Goal: Task Accomplishment & Management: Manage account settings

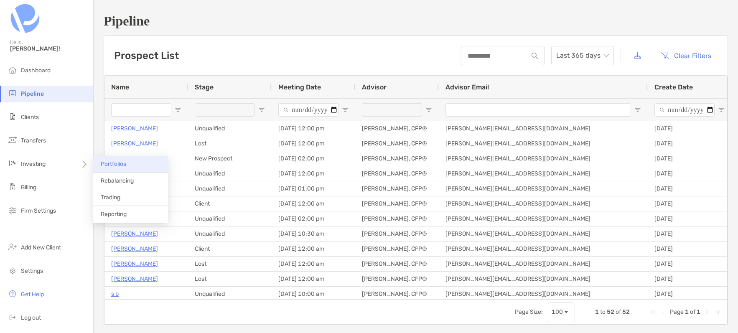
click at [110, 168] on li "Portfolios" at bounding box center [130, 164] width 75 height 17
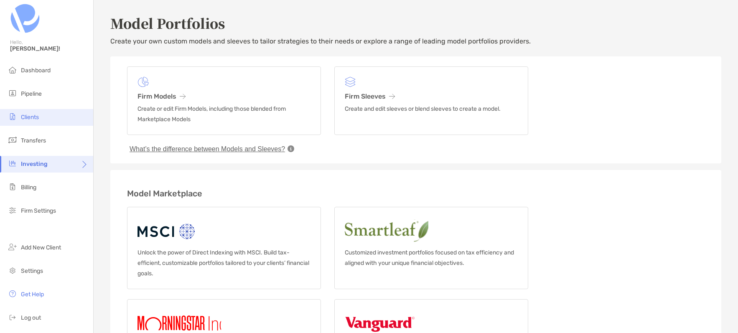
click at [37, 114] on span "Clients" at bounding box center [30, 117] width 18 height 7
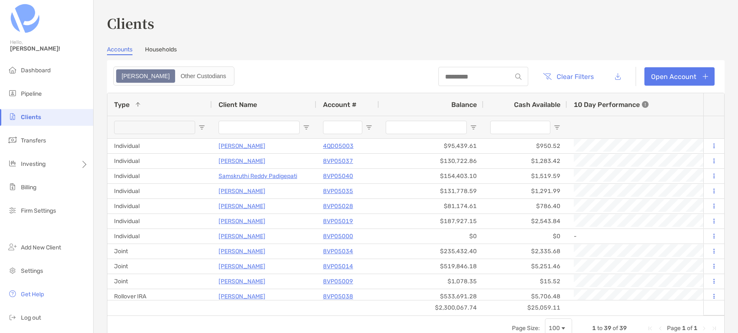
click at [567, 111] on div "10 Day Performance" at bounding box center [650, 104] width 167 height 23
click at [457, 107] on span "Balance" at bounding box center [465, 105] width 26 height 8
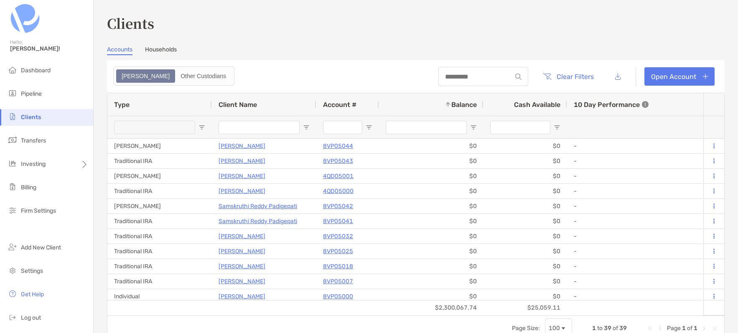
click at [468, 102] on span "Balance" at bounding box center [465, 105] width 26 height 8
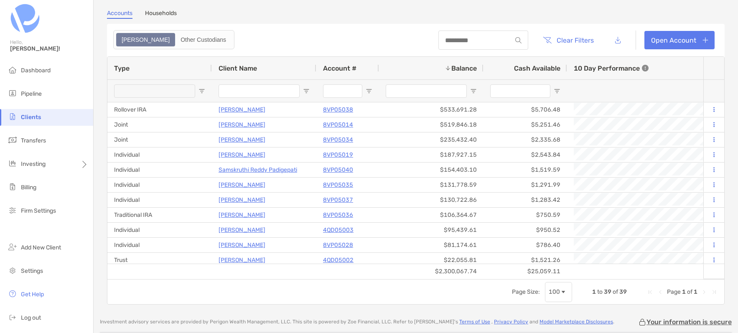
scroll to position [35, 0]
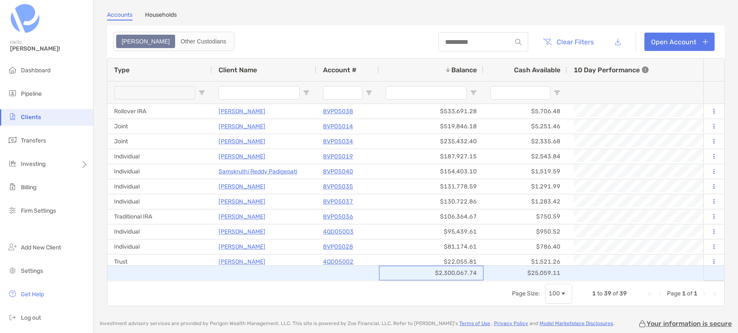
drag, startPoint x: 440, startPoint y: 272, endPoint x: 485, endPoint y: 261, distance: 45.9
click at [455, 267] on div "$2,300,067.74" at bounding box center [431, 273] width 105 height 15
drag, startPoint x: 446, startPoint y: 272, endPoint x: 436, endPoint y: 268, distance: 10.9
click at [436, 268] on div "$2,300,067.74" at bounding box center [431, 273] width 105 height 15
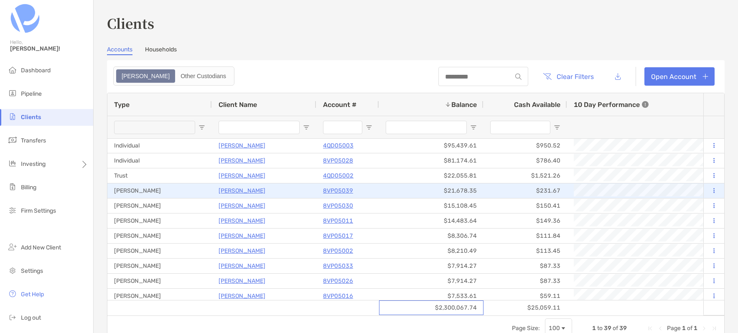
scroll to position [155, 0]
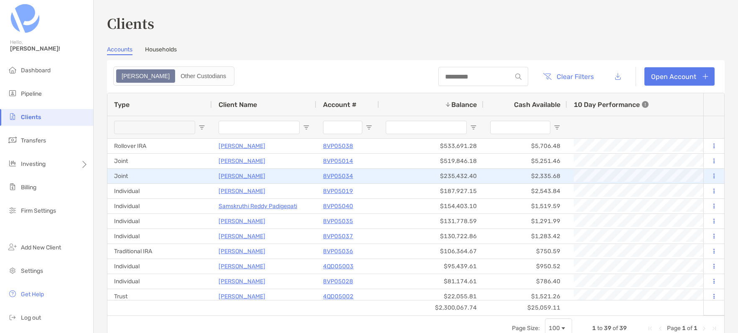
click at [232, 178] on p "[PERSON_NAME]" at bounding box center [242, 176] width 47 height 10
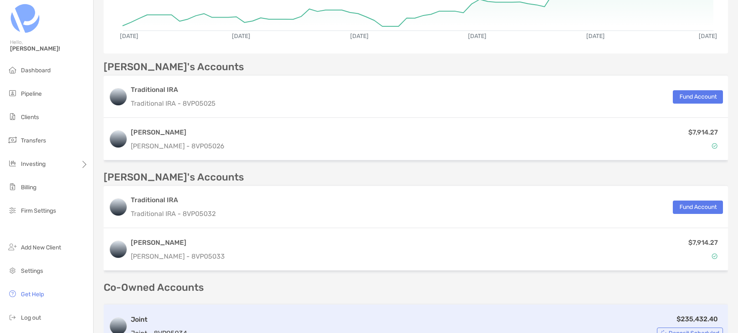
click at [186, 315] on h3 "Joint" at bounding box center [159, 320] width 56 height 10
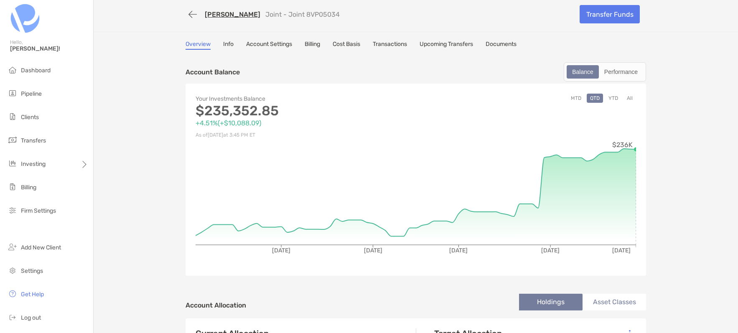
click at [400, 48] on link "Transactions" at bounding box center [390, 45] width 34 height 9
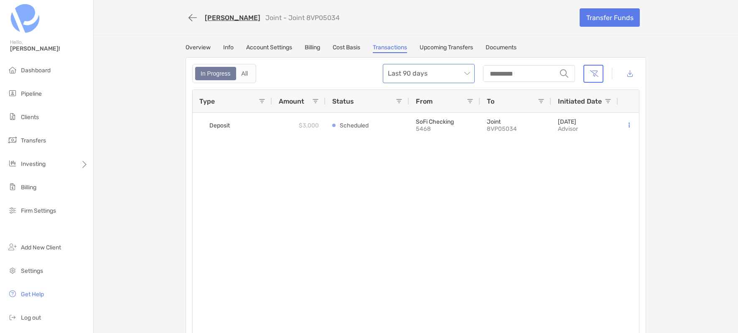
click at [462, 73] on span "Last 90 days" at bounding box center [429, 73] width 82 height 18
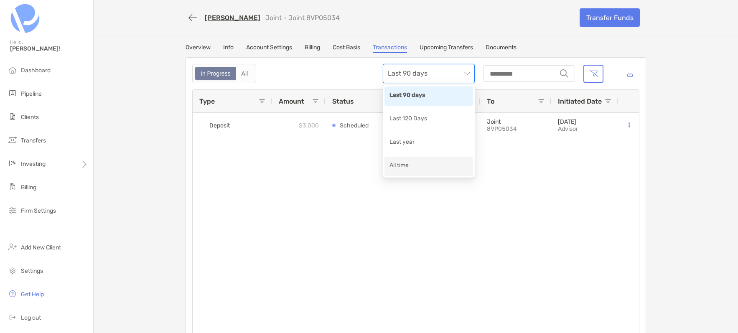
click at [406, 161] on div "All time" at bounding box center [429, 166] width 79 height 10
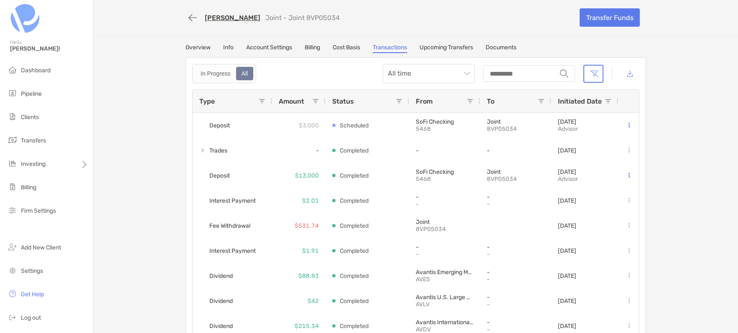
click at [296, 102] on span "Amount" at bounding box center [292, 101] width 26 height 8
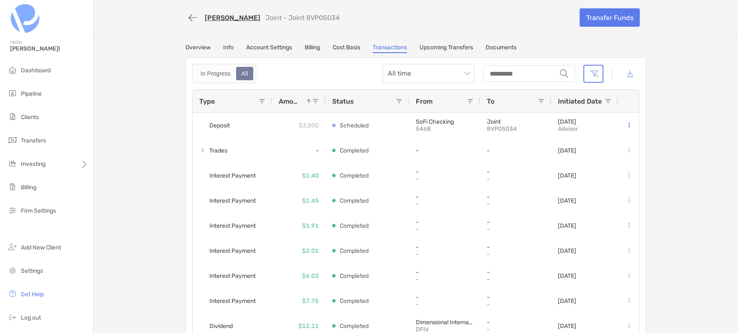
click at [296, 102] on span "Amount" at bounding box center [290, 101] width 22 height 8
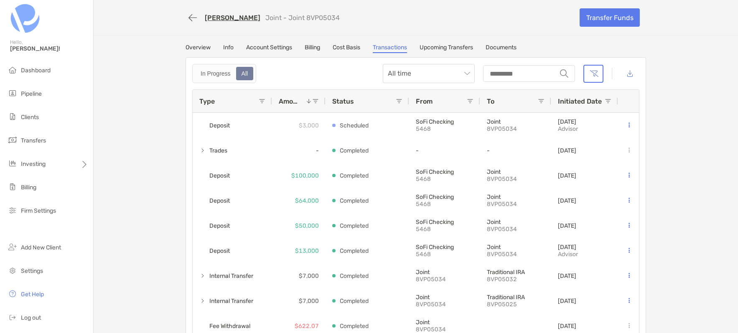
click at [220, 99] on div "Type" at bounding box center [228, 101] width 59 height 23
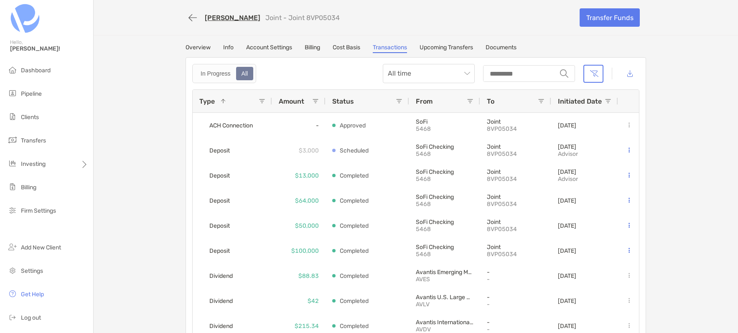
click at [257, 100] on div "Type 1" at bounding box center [228, 101] width 59 height 23
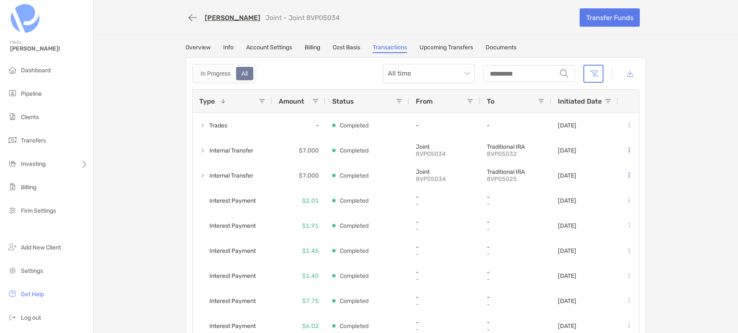
click at [261, 100] on span at bounding box center [262, 101] width 7 height 7
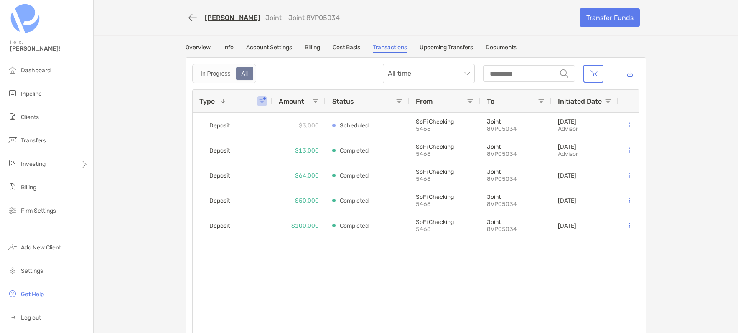
click at [468, 266] on div "Deposit $3,000 Scheduled SoFi Checking 5468 Joint 8VP05034 [DATE] Advisor Depos…" at bounding box center [416, 226] width 447 height 226
click at [615, 21] on link "Transfer Funds" at bounding box center [610, 17] width 60 height 18
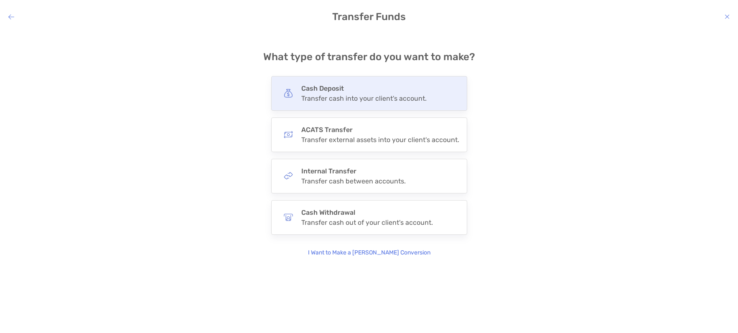
click at [314, 92] on div "Cash Deposit Transfer cash into your client's account." at bounding box center [363, 93] width 125 height 18
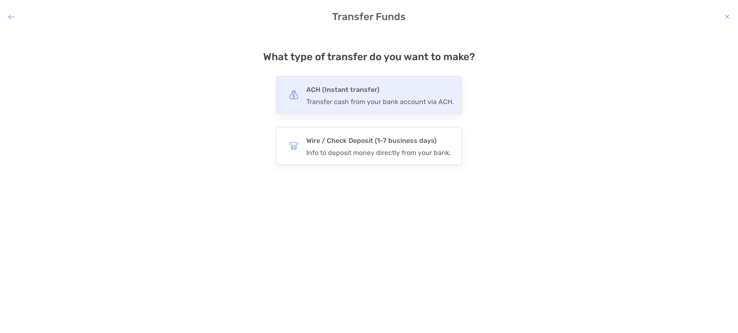
click at [309, 95] on h4 "ACH (Instant transfer)" at bounding box center [380, 90] width 148 height 12
click at [0, 0] on input "***" at bounding box center [0, 0] width 0 height 0
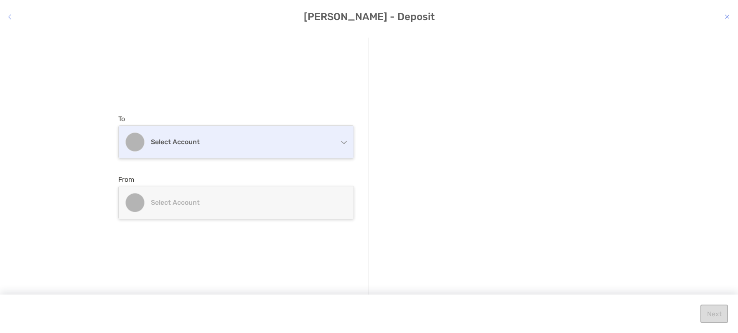
click at [179, 151] on div "Select account" at bounding box center [236, 142] width 235 height 33
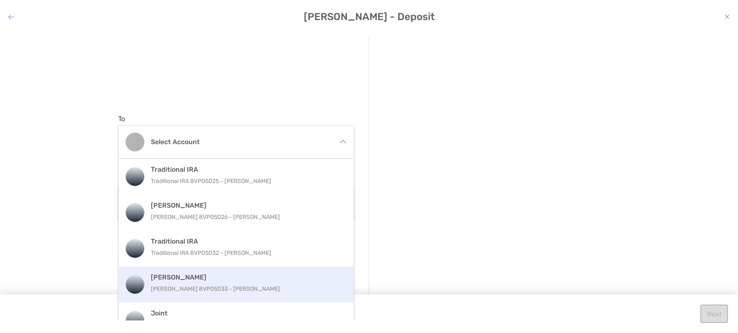
scroll to position [17, 0]
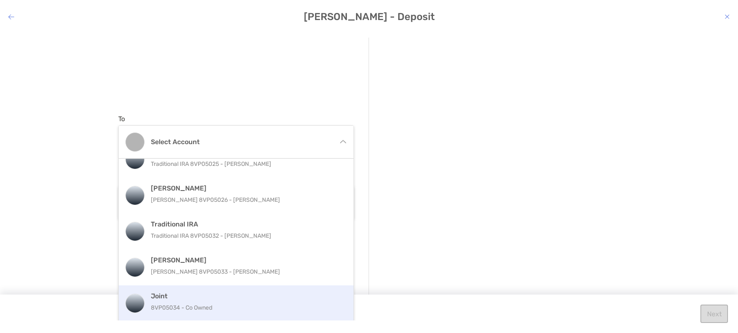
click at [180, 303] on p "8VP05034 - Co Owned" at bounding box center [245, 308] width 189 height 10
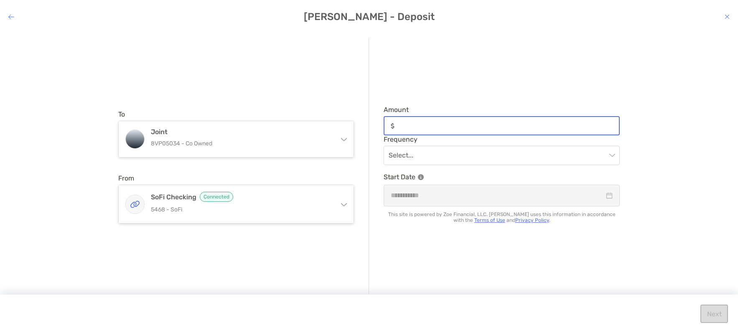
click at [429, 123] on input "Amount" at bounding box center [508, 126] width 221 height 7
type input "******"
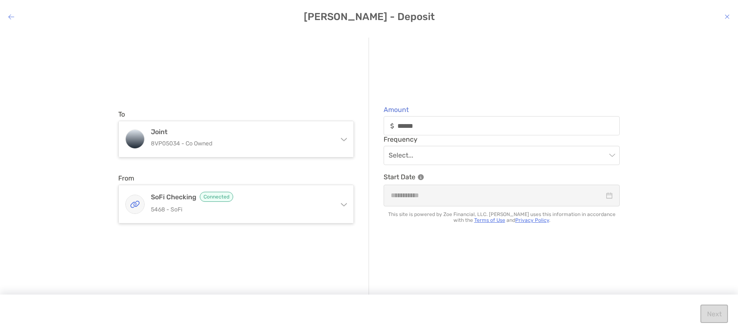
click at [441, 97] on div "Amount ****** Frequency Select... Start Date This site is powered by Zoe Financ…" at bounding box center [494, 167] width 251 height 259
click at [415, 162] on input "modal" at bounding box center [498, 155] width 218 height 18
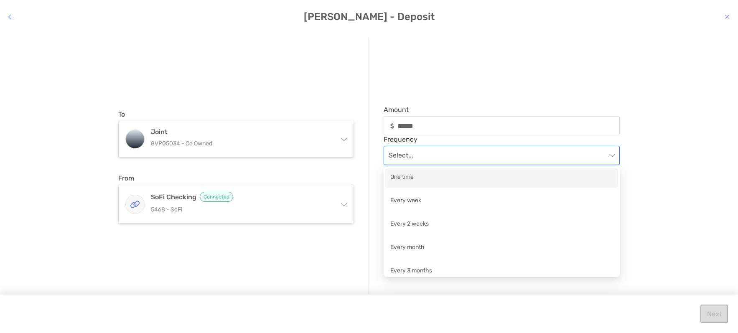
click at [401, 177] on div "One time" at bounding box center [502, 178] width 223 height 10
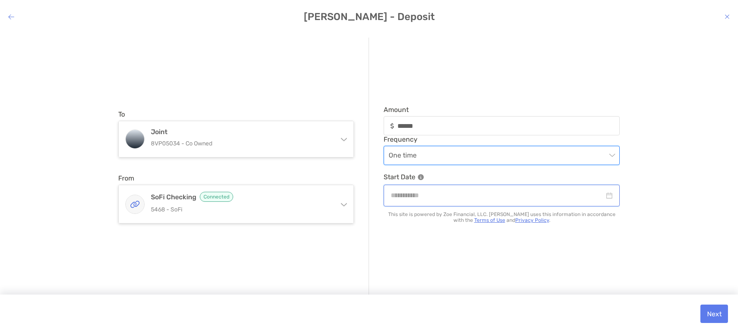
click at [418, 196] on input "modal" at bounding box center [498, 195] width 214 height 10
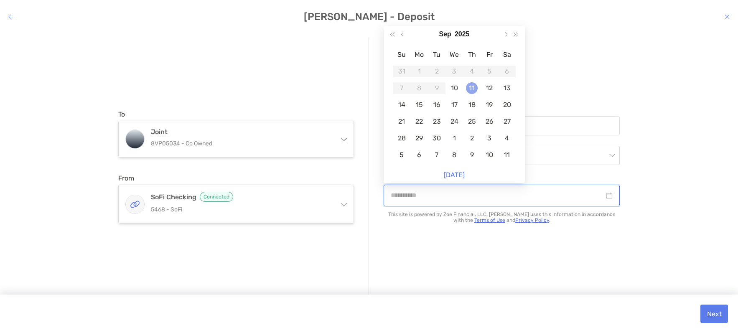
type input "**********"
click at [468, 86] on div "11" at bounding box center [472, 88] width 12 height 12
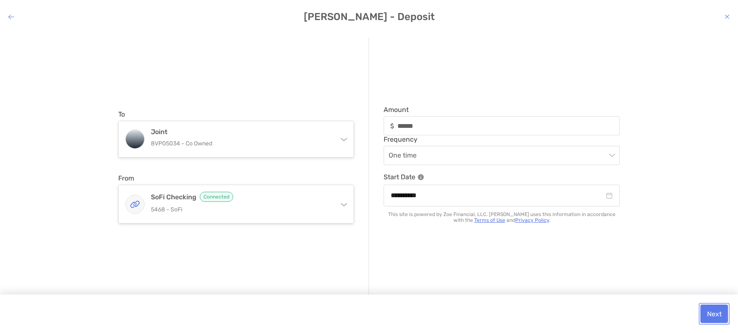
click at [718, 312] on button "Next" at bounding box center [715, 314] width 28 height 18
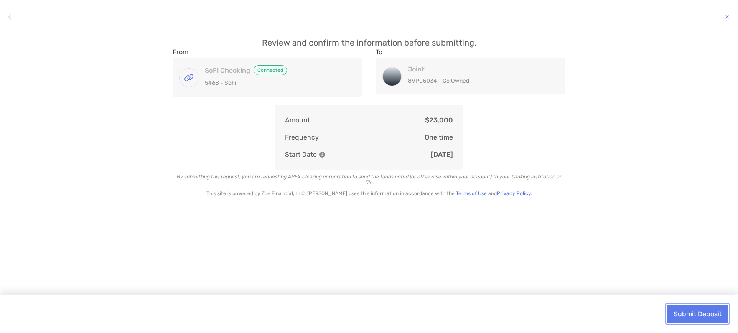
click at [691, 312] on button "Submit Deposit" at bounding box center [697, 314] width 61 height 18
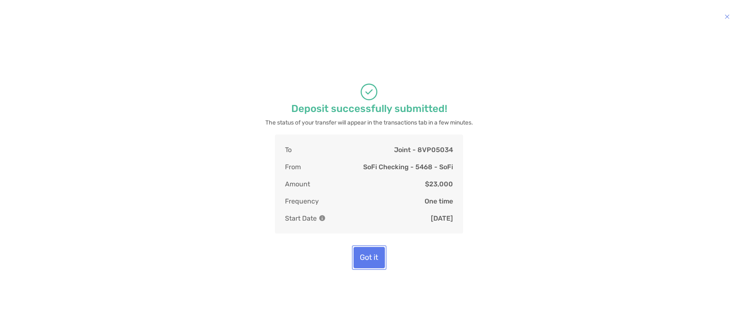
click at [378, 265] on button "Got it" at bounding box center [369, 257] width 31 height 21
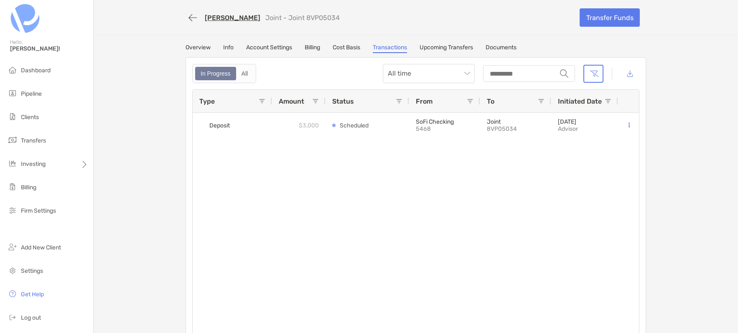
click at [260, 46] on link "Account Settings" at bounding box center [269, 48] width 46 height 9
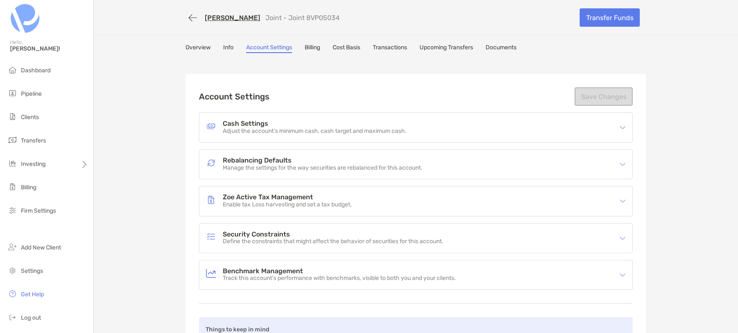
click at [284, 167] on p "Manage the settings for the way securities are rebalanced for this account." at bounding box center [323, 168] width 200 height 7
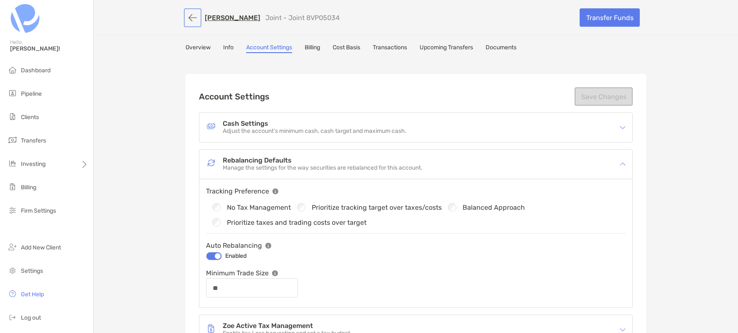
click at [191, 14] on button "button" at bounding box center [193, 17] width 14 height 15
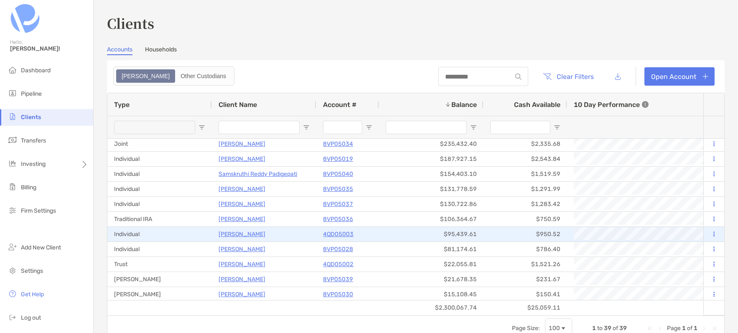
scroll to position [35, 0]
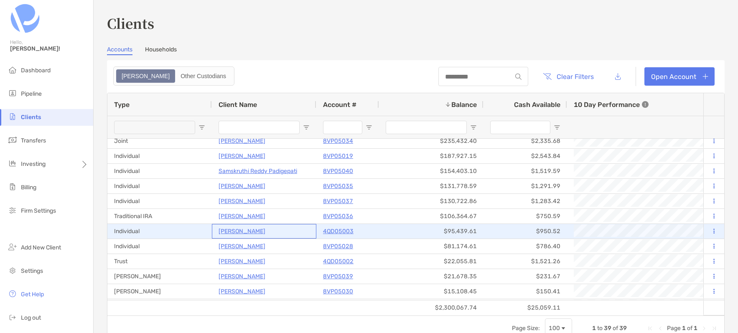
click at [250, 229] on p "[PERSON_NAME]" at bounding box center [242, 231] width 47 height 10
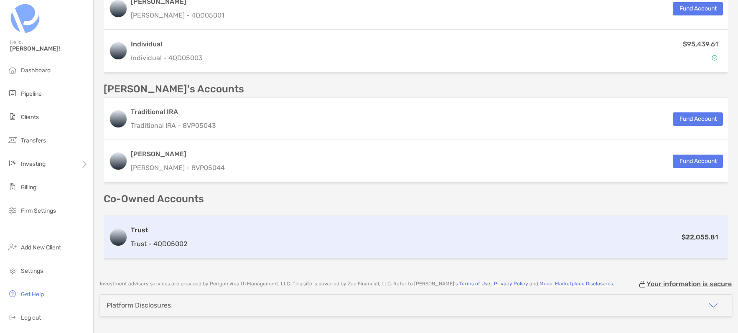
scroll to position [252, 0]
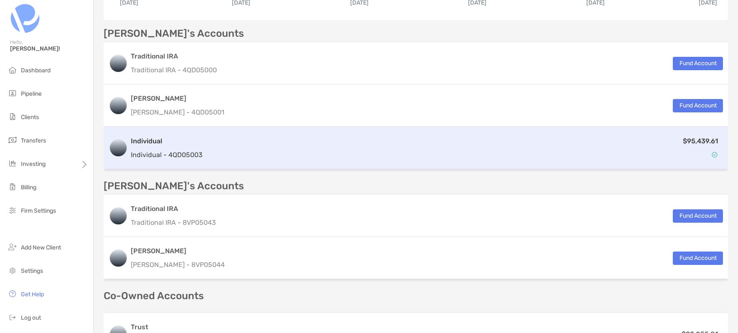
click at [167, 135] on div "Individual Individual - 4QD05003 $95,439.61" at bounding box center [416, 148] width 625 height 43
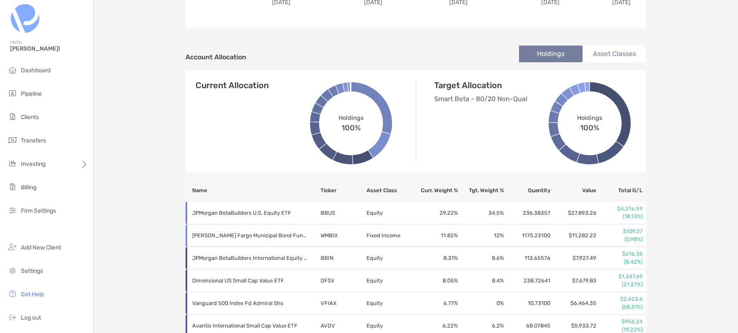
scroll to position [250, 0]
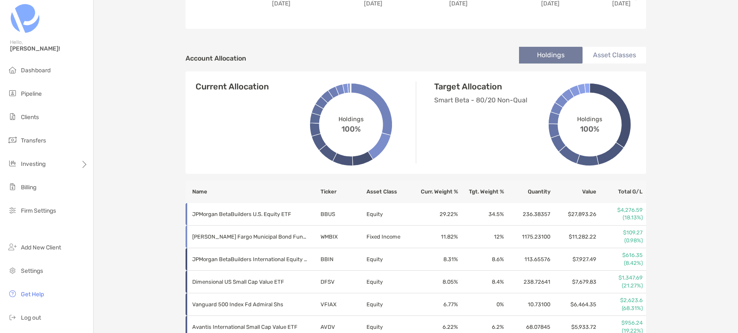
click at [606, 48] on li "Asset Classes" at bounding box center [615, 55] width 64 height 17
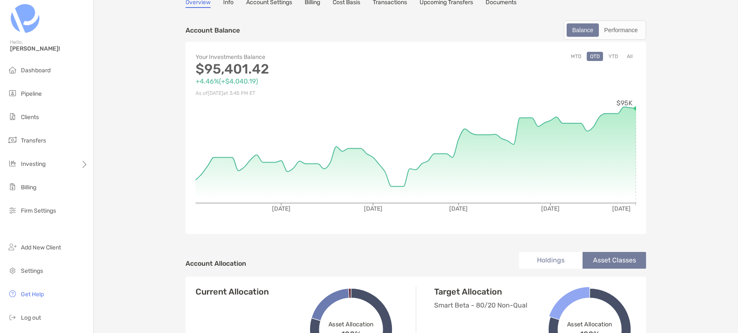
scroll to position [0, 0]
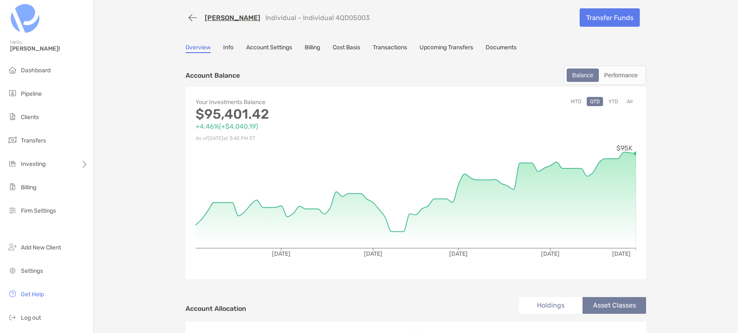
click at [284, 43] on div "[PERSON_NAME] Individual - Individual 4QD05003 Transfer Funds Overview Info Acc…" at bounding box center [416, 297] width 645 height 595
click at [276, 49] on link "Account Settings" at bounding box center [269, 48] width 46 height 9
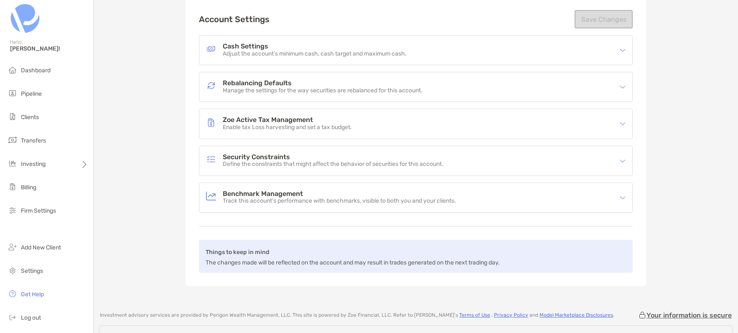
scroll to position [124, 0]
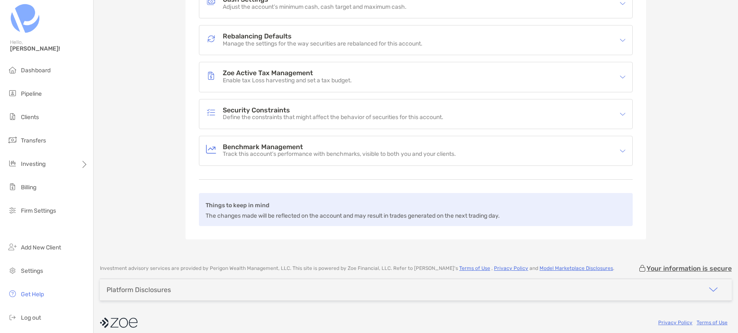
click at [245, 50] on div "Rebalancing Defaults Manage the settings for the way securities are rebalanced …" at bounding box center [415, 40] width 433 height 29
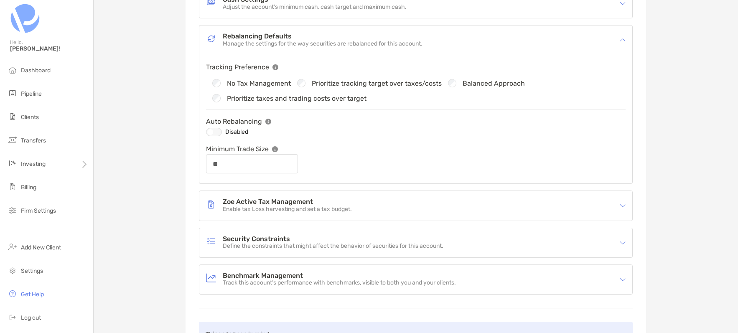
click at [211, 131] on div at bounding box center [214, 132] width 16 height 8
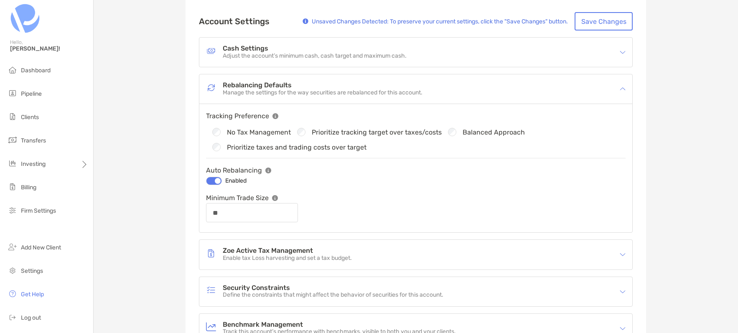
scroll to position [0, 0]
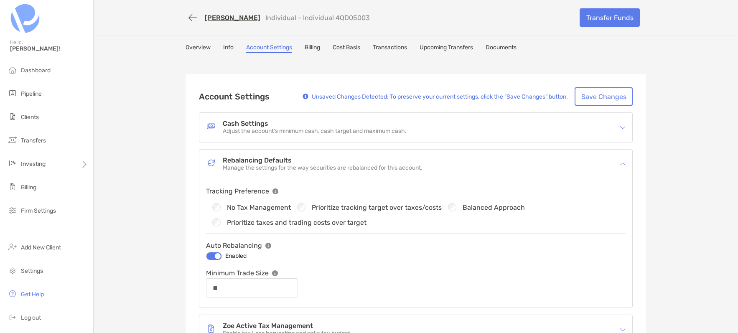
click at [223, 129] on p "Adjust the account’s minimum cash, cash target and maximum cash." at bounding box center [315, 131] width 184 height 7
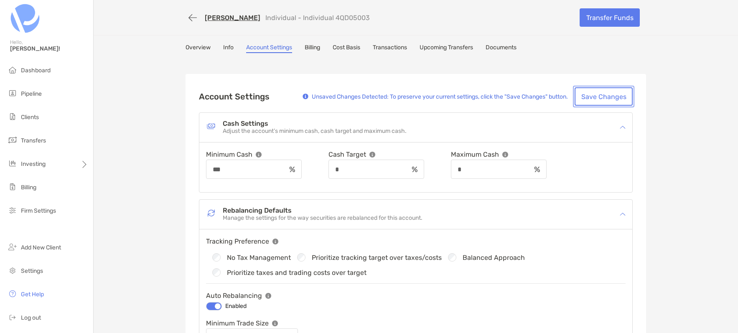
click at [607, 97] on button "Save Changes" at bounding box center [604, 96] width 58 height 18
type input "**"
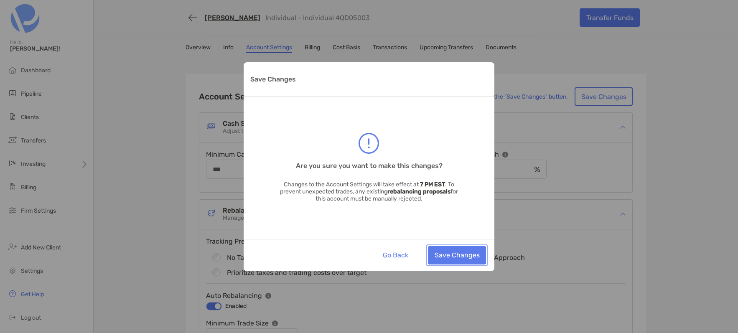
click at [447, 256] on button "Save Changes" at bounding box center [457, 255] width 58 height 18
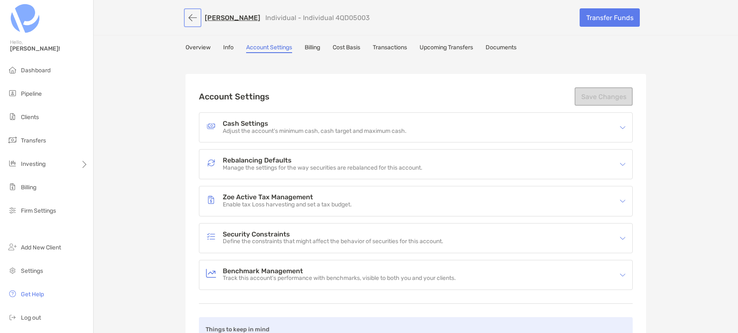
click at [190, 20] on button "button" at bounding box center [193, 17] width 14 height 15
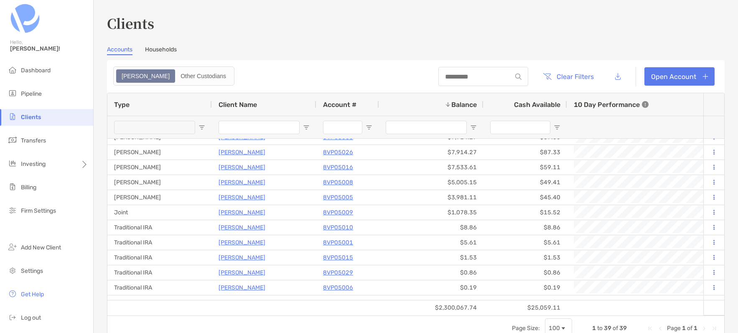
scroll to position [361, 0]
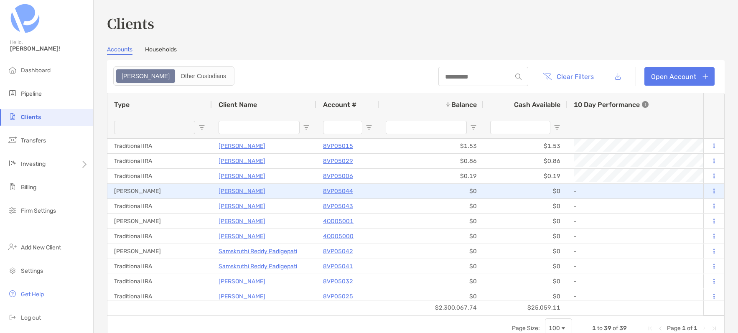
click at [254, 196] on p "[PERSON_NAME]" at bounding box center [242, 191] width 47 height 10
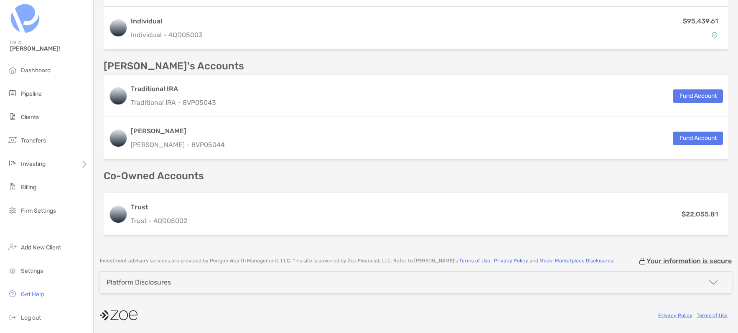
scroll to position [372, 0]
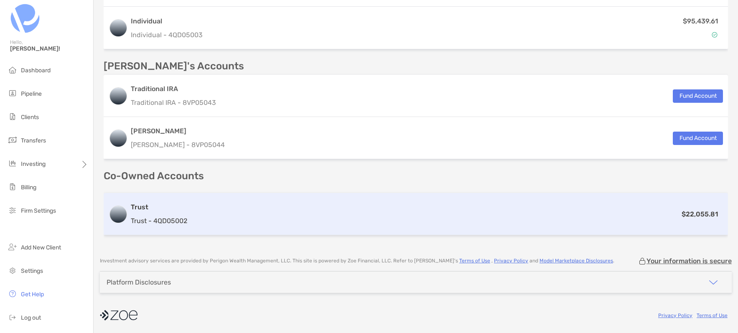
click at [186, 226] on p "Trust - 4QD05002" at bounding box center [159, 221] width 56 height 10
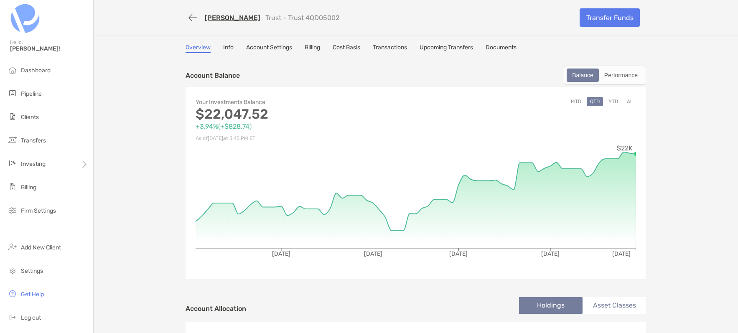
click at [289, 47] on link "Account Settings" at bounding box center [269, 48] width 46 height 9
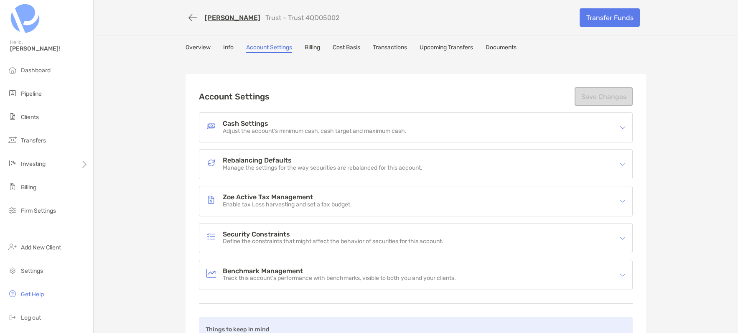
click at [240, 156] on div "Rebalancing Defaults Manage the settings for the way securities are rebalanced …" at bounding box center [410, 164] width 409 height 19
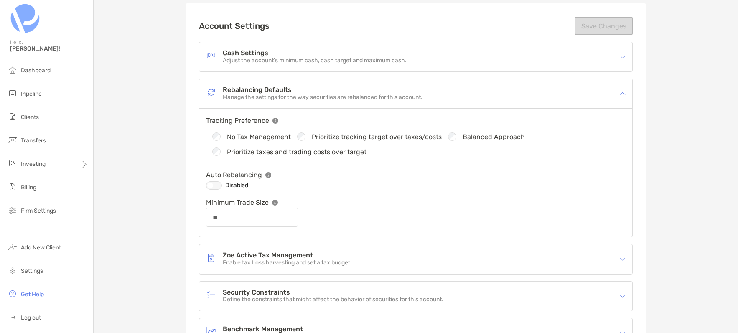
scroll to position [74, 0]
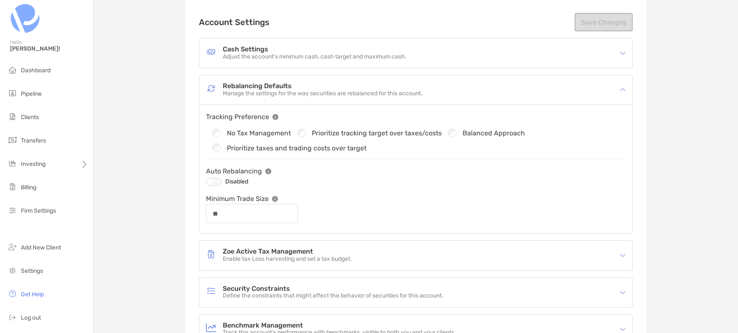
click at [218, 180] on div at bounding box center [214, 182] width 16 height 8
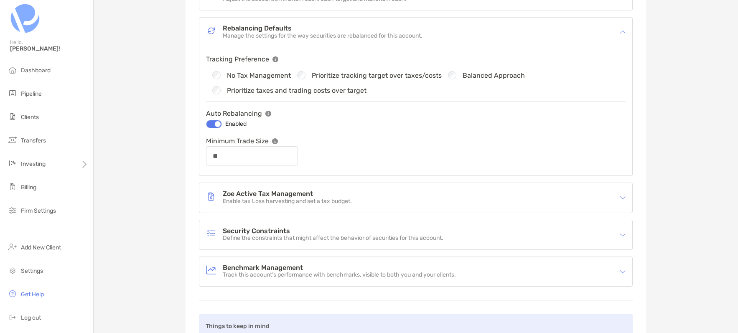
scroll to position [0, 0]
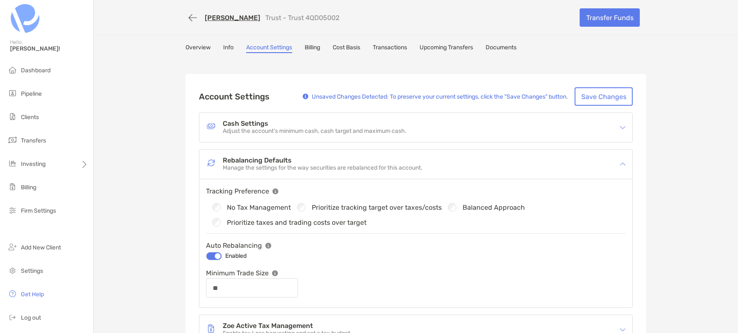
click at [322, 130] on p "Adjust the account’s minimum cash, cash target and maximum cash." at bounding box center [315, 131] width 184 height 7
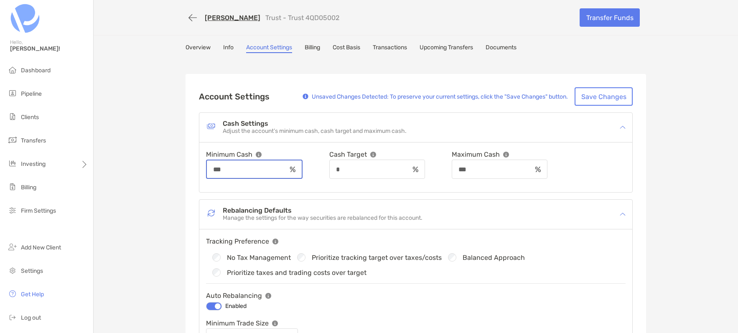
drag, startPoint x: 238, startPoint y: 167, endPoint x: 202, endPoint y: 163, distance: 35.7
click at [202, 163] on div "Minimum Cash *** Cash Target * Maximum Cash ***" at bounding box center [415, 168] width 433 height 50
type input "**"
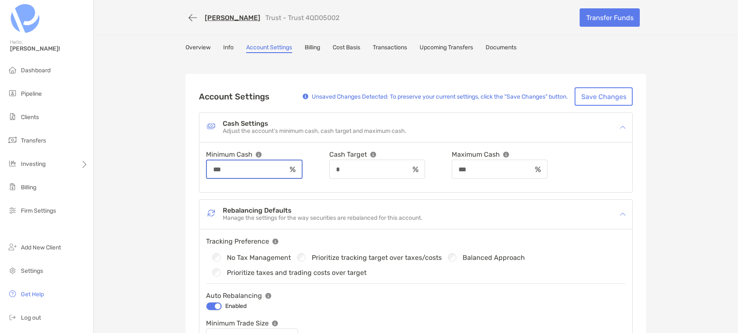
type input "***"
type input "**"
type input "*"
drag, startPoint x: 493, startPoint y: 168, endPoint x: 446, endPoint y: 164, distance: 46.9
click at [446, 165] on div "Minimum Cash *** Cash Target * Maximum Cash ***" at bounding box center [416, 164] width 420 height 30
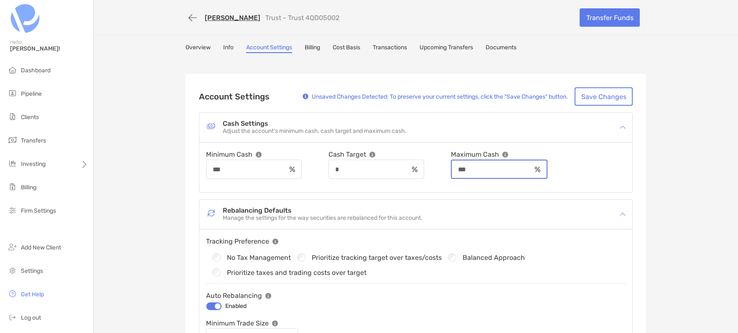
type input "**"
type input "*"
click at [656, 177] on div "[PERSON_NAME] Trust - Trust 4QD05002 Transfer Funds Overview Info Account Setti…" at bounding box center [416, 279] width 645 height 559
click at [608, 100] on button "Save Changes" at bounding box center [604, 96] width 58 height 18
type input "**"
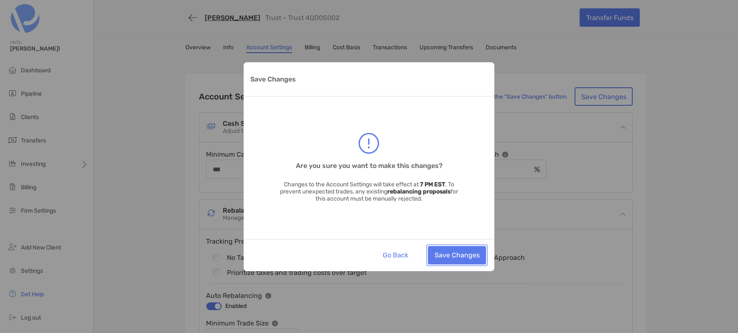
click at [466, 258] on button "Save Changes" at bounding box center [457, 255] width 58 height 18
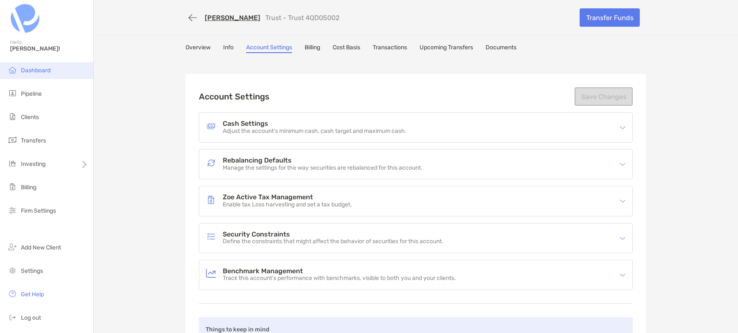
click at [38, 65] on li "Dashboard" at bounding box center [46, 70] width 93 height 17
